Goal: Answer question/provide support

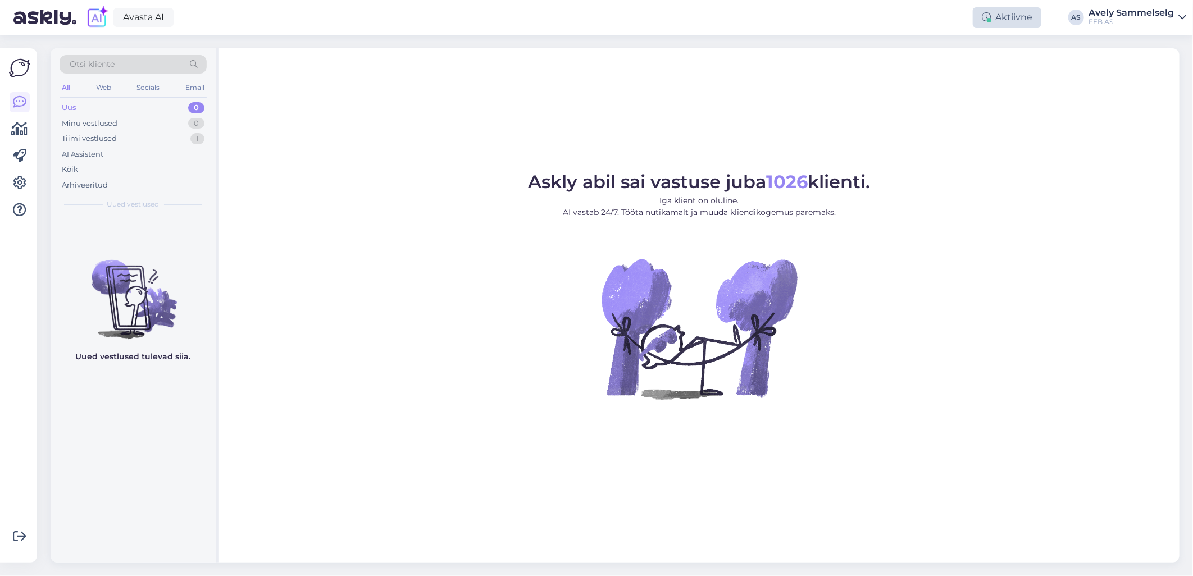
click at [1007, 11] on div "Aktiivne" at bounding box center [1007, 17] width 69 height 20
click at [1001, 67] on button "30 minutit" at bounding box center [1007, 69] width 51 height 12
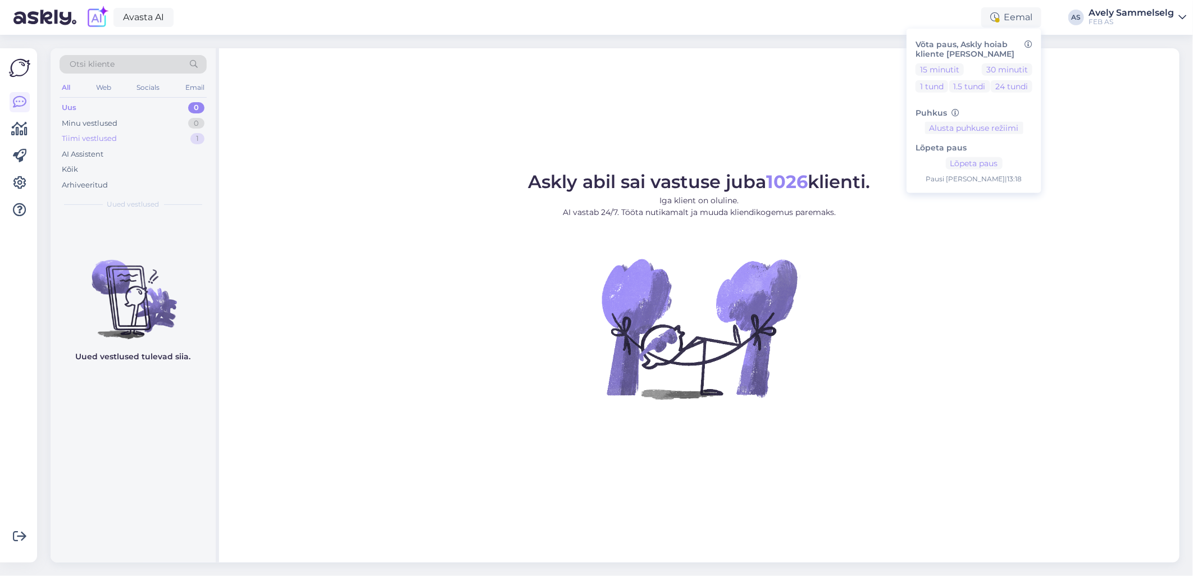
click at [145, 132] on div "Tiimi vestlused 1" at bounding box center [133, 139] width 147 height 16
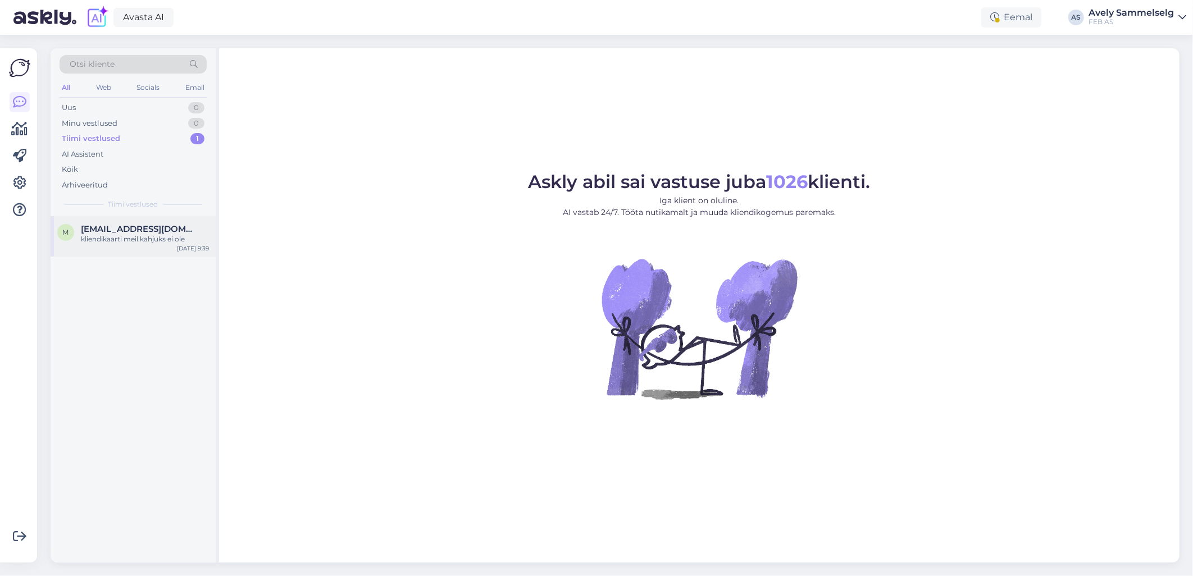
click at [144, 237] on div "kliendikaarti meil kahjuks ei ole" at bounding box center [145, 239] width 128 height 10
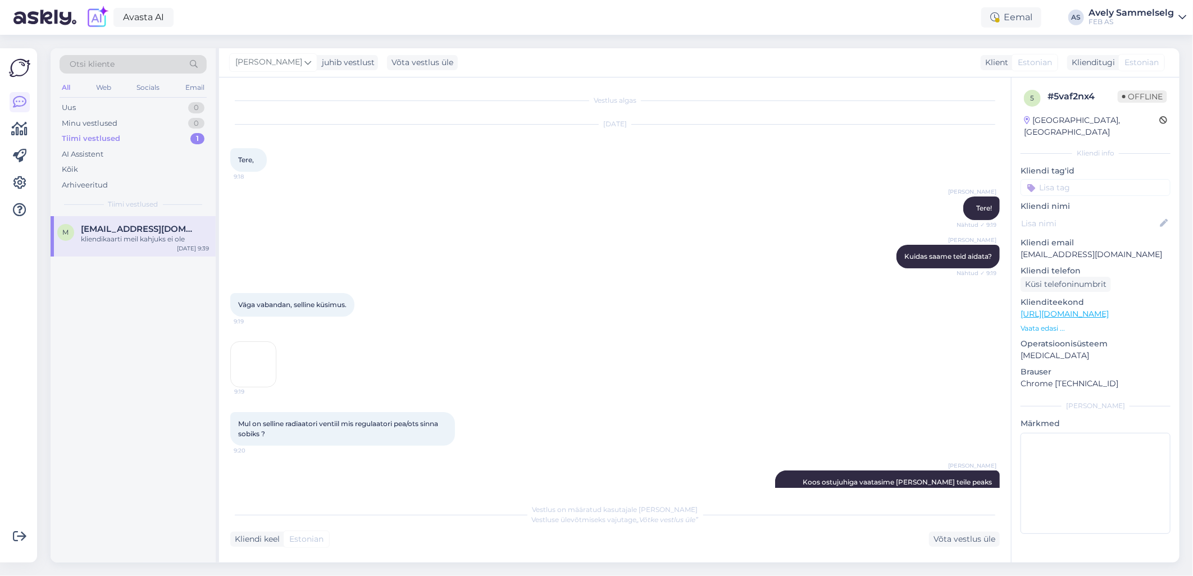
scroll to position [299, 0]
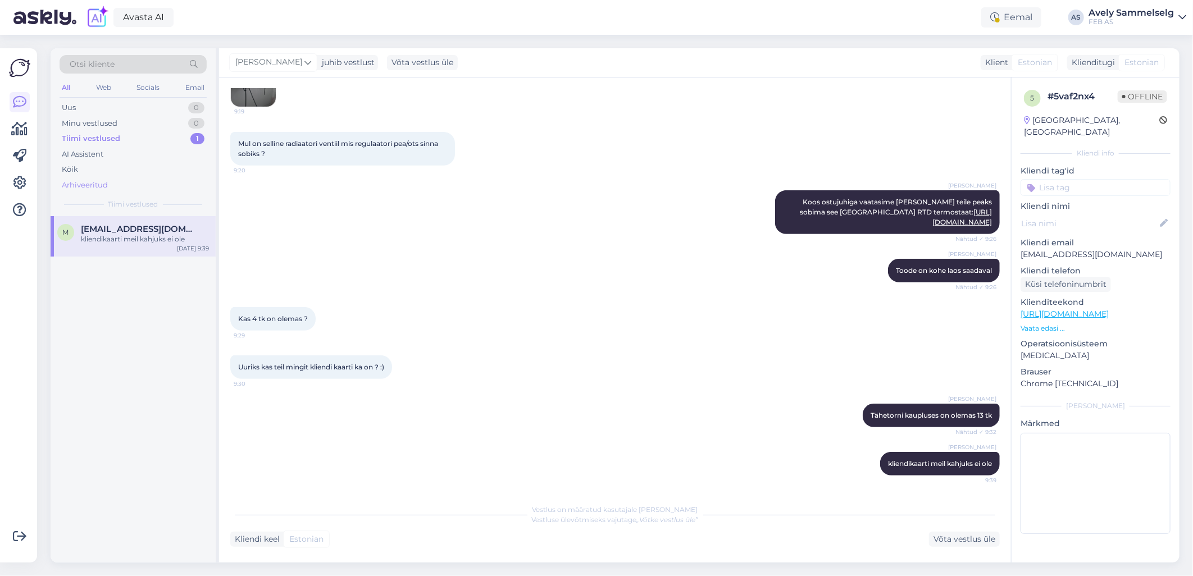
click at [77, 181] on div "Arhiveeritud" at bounding box center [85, 185] width 46 height 11
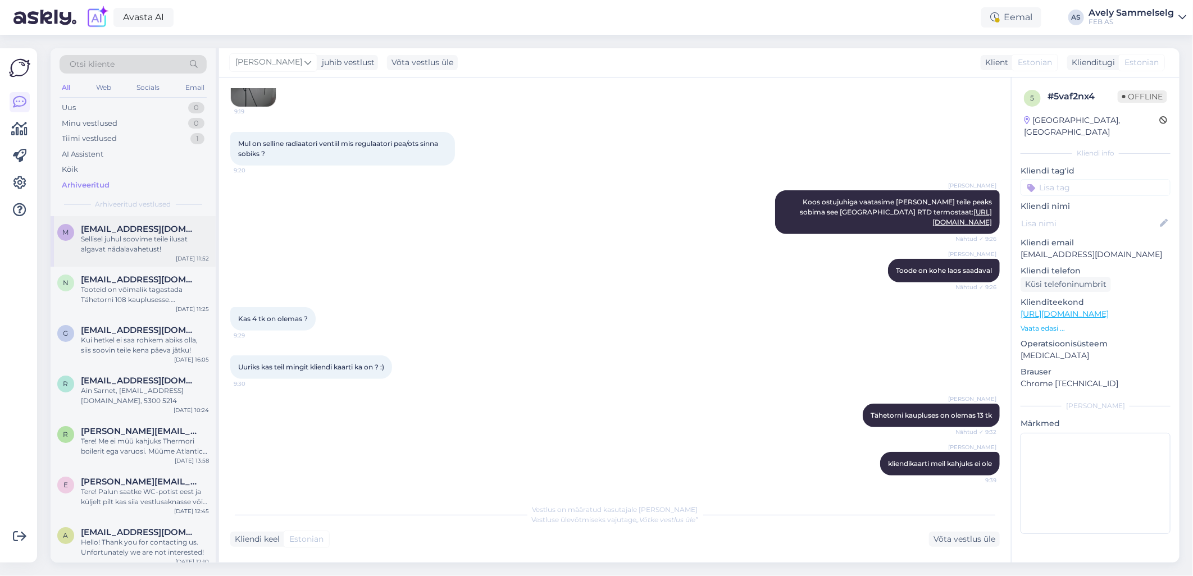
click at [120, 240] on div "Sellisel juhul soovime teile ilusat algavat nädalavahetust!" at bounding box center [145, 244] width 128 height 20
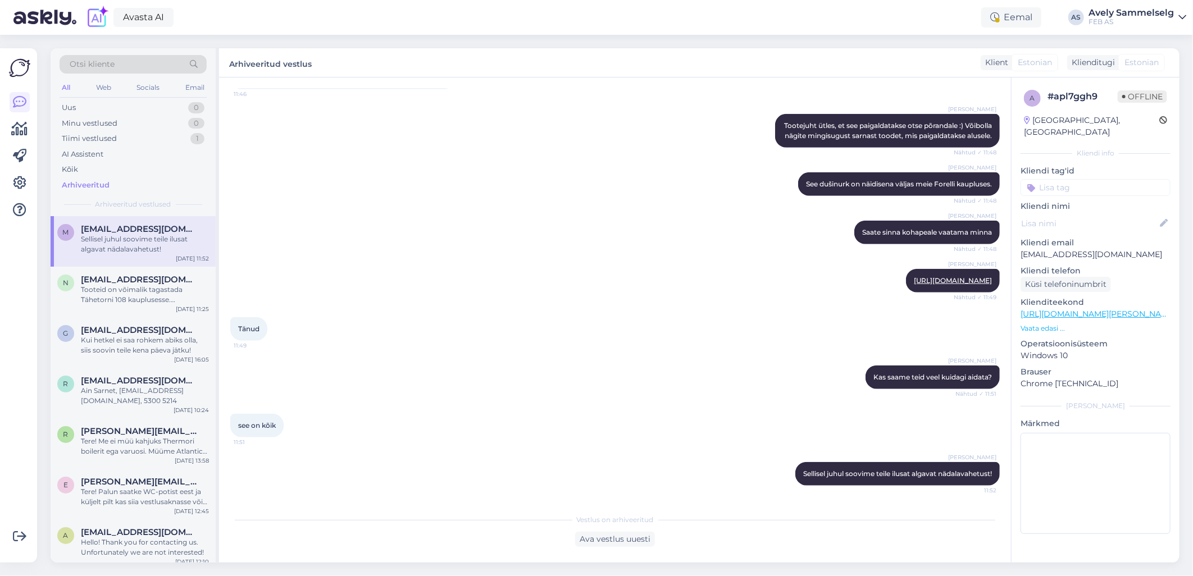
scroll to position [268, 0]
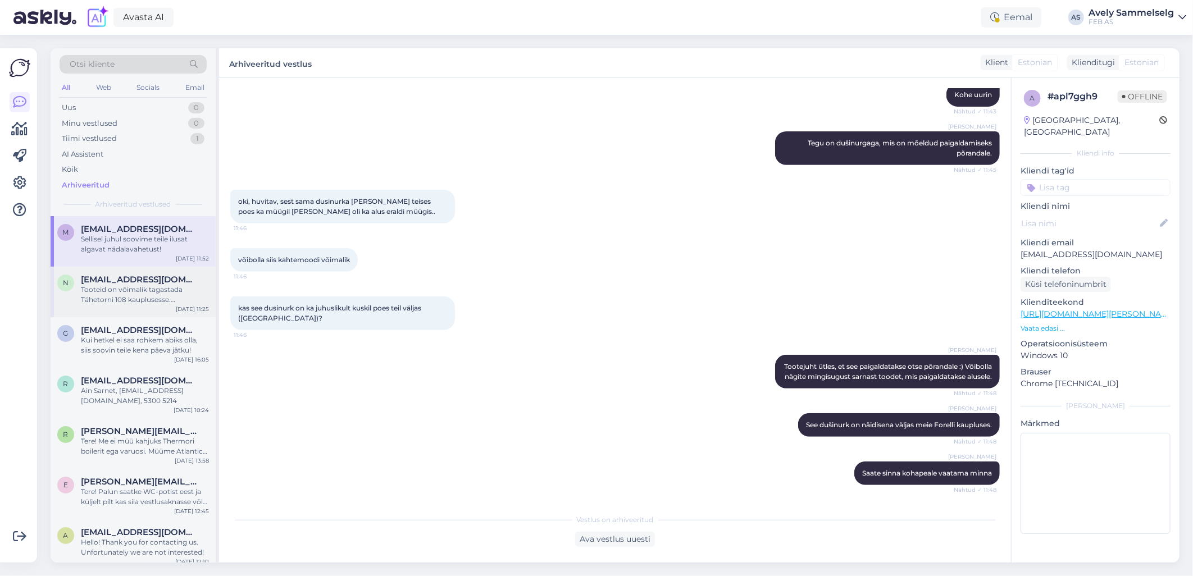
click at [153, 288] on div "Tooteid on võimalik tagastada Tähetorni 108 kauplusesse. [GEOGRAPHIC_DATA] ise …" at bounding box center [145, 295] width 128 height 20
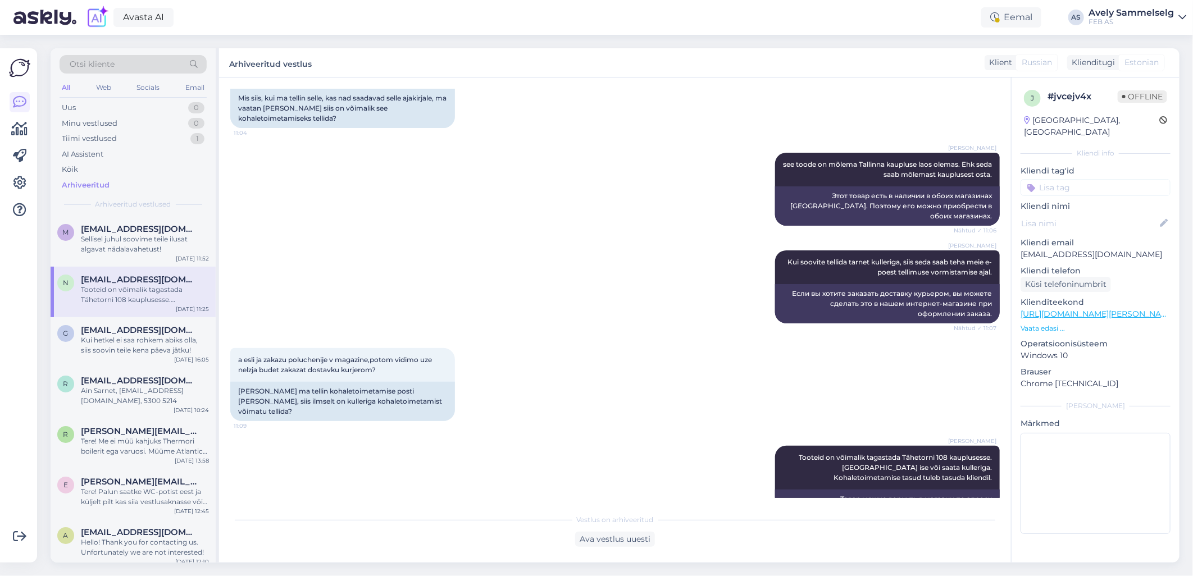
scroll to position [1976, 0]
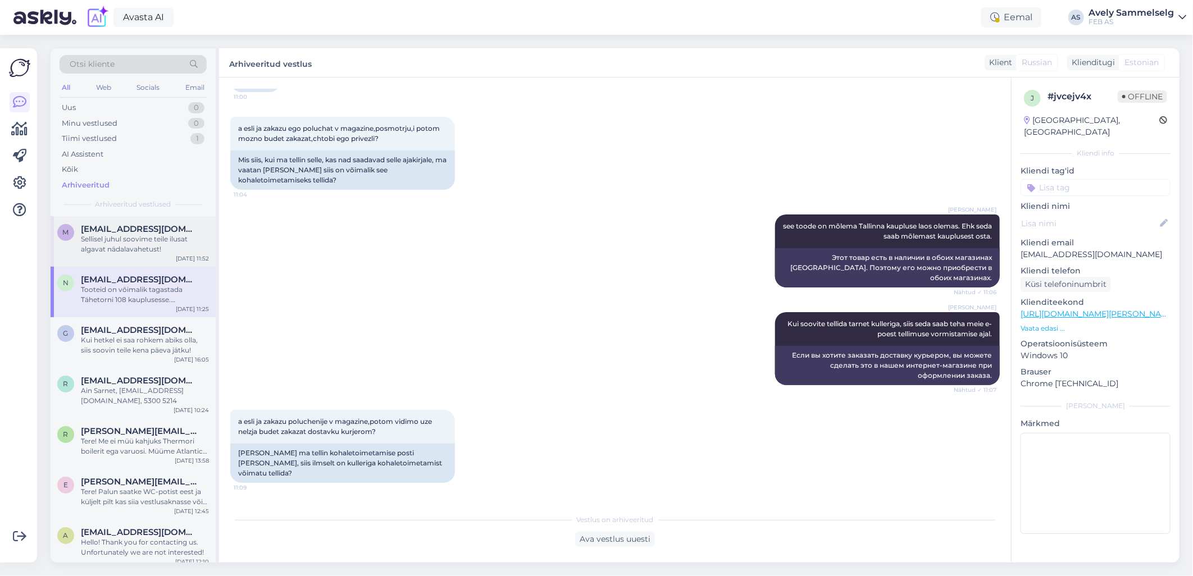
click at [160, 226] on span "[EMAIL_ADDRESS][DOMAIN_NAME]" at bounding box center [139, 229] width 117 height 10
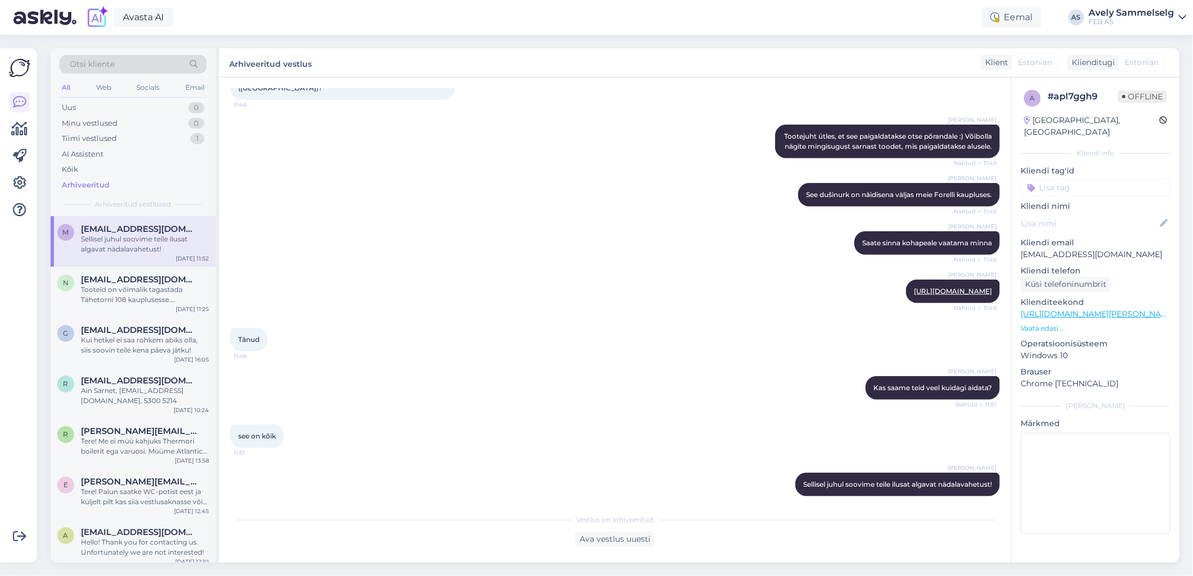
scroll to position [518, 0]
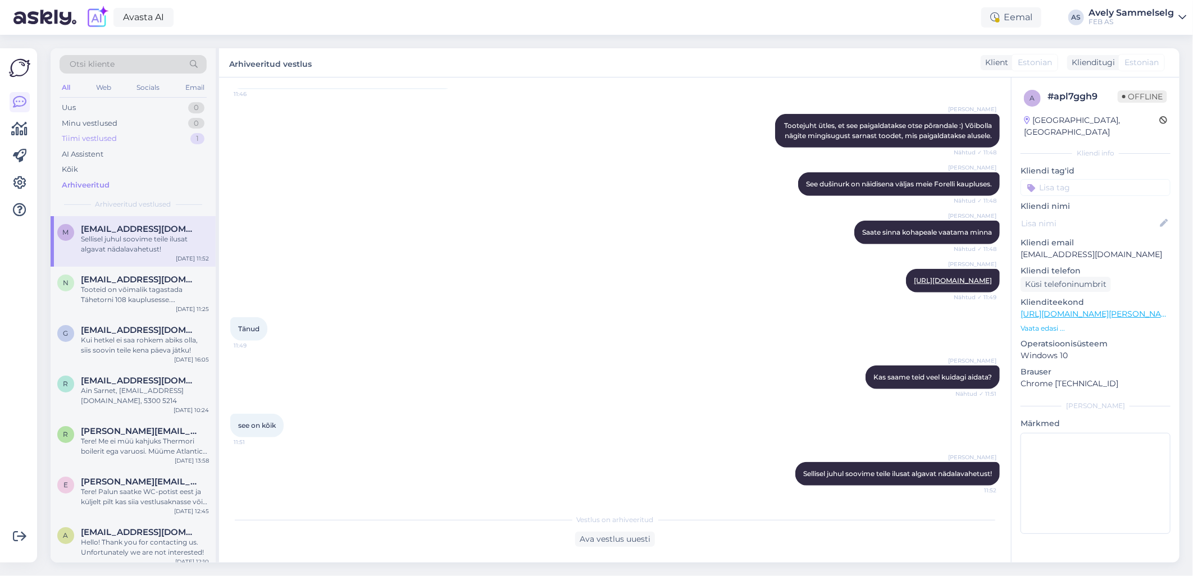
click at [97, 137] on div "Tiimi vestlused" at bounding box center [89, 138] width 55 height 11
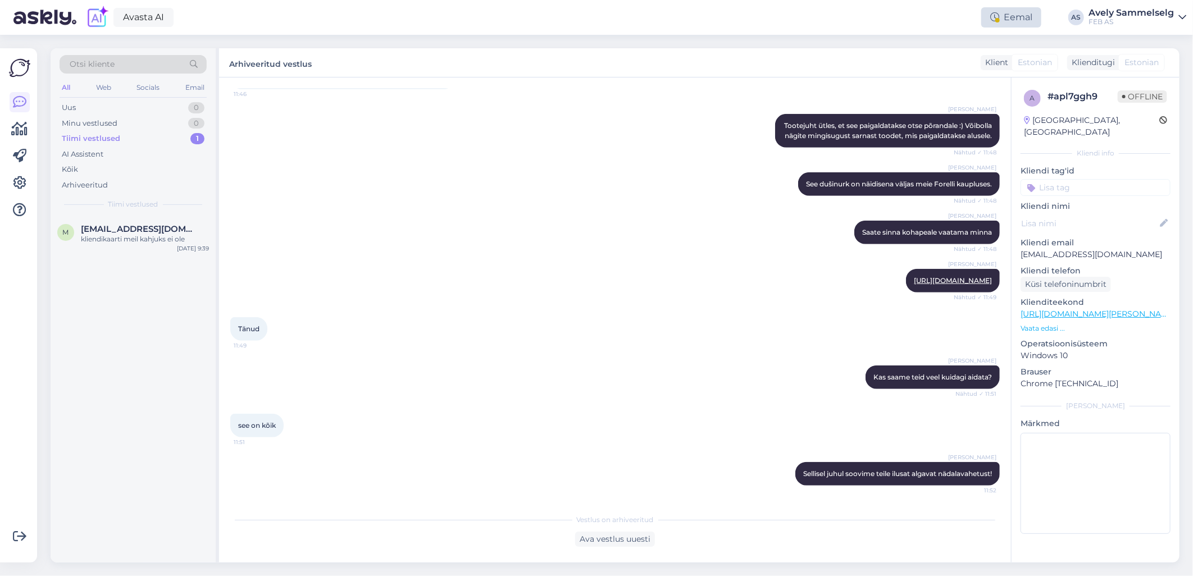
click at [1023, 22] on div "Eemal" at bounding box center [1011, 17] width 60 height 20
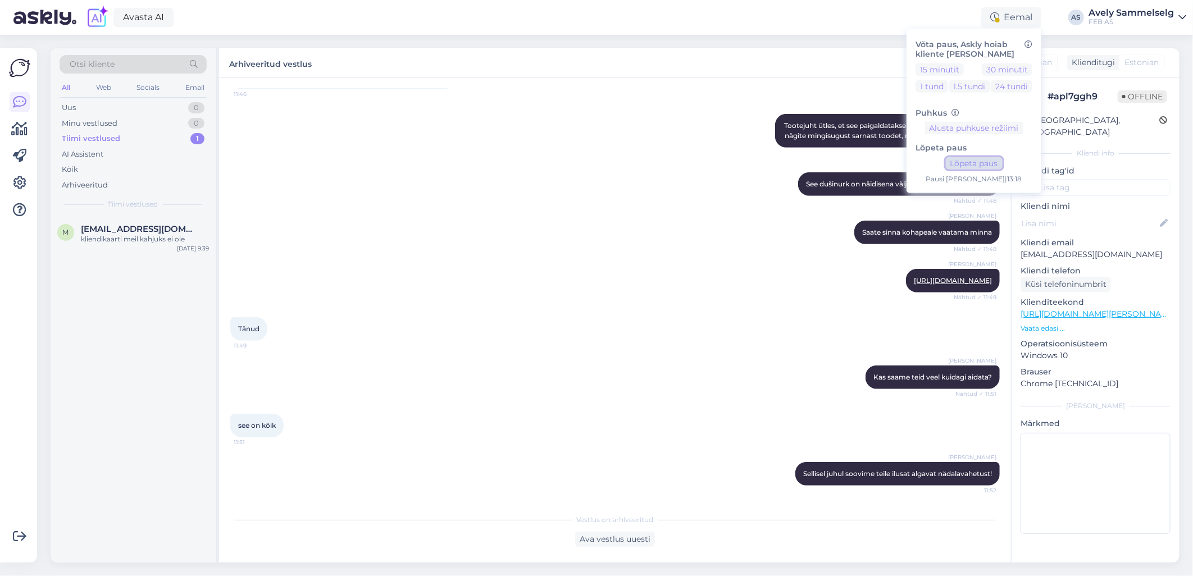
click at [979, 167] on button "Lõpeta paus" at bounding box center [974, 163] width 57 height 12
click at [605, 23] on div "Avasta AI Aktiivne Võta paus, Askly hoiab kliente [PERSON_NAME] 15 minutit 30 m…" at bounding box center [596, 17] width 1193 height 35
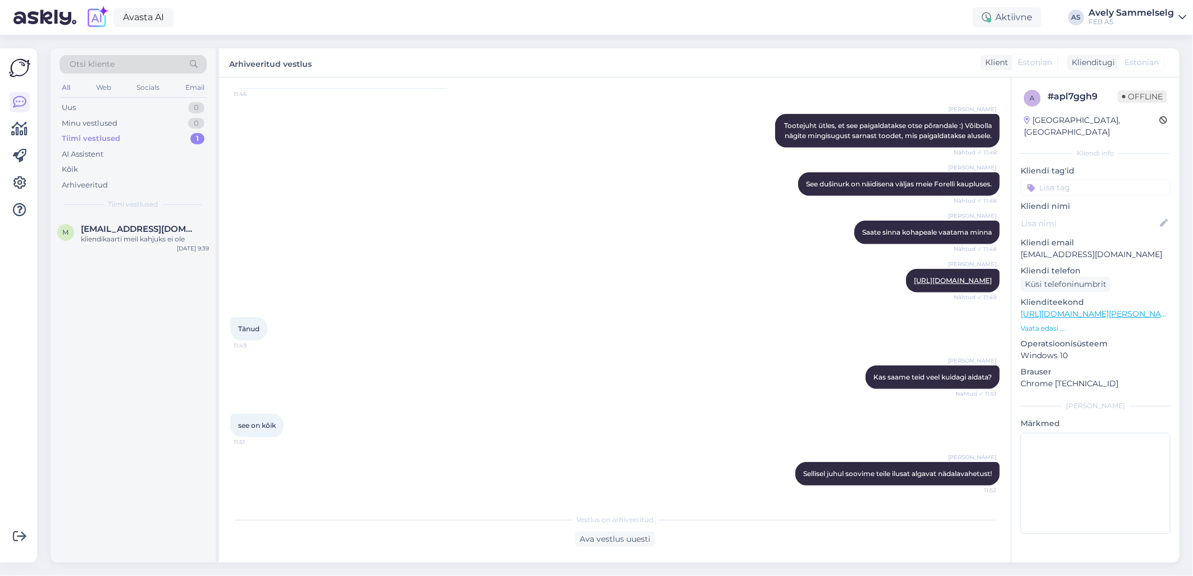
click at [445, 69] on div "Arhiveeritud vestlus Klient Estonian Klienditugi Estonian" at bounding box center [699, 62] width 960 height 29
click at [452, 53] on div "Arhiveeritud vestlus Klient Estonian Klienditugi Estonian" at bounding box center [699, 62] width 960 height 29
